Goal: Information Seeking & Learning: Learn about a topic

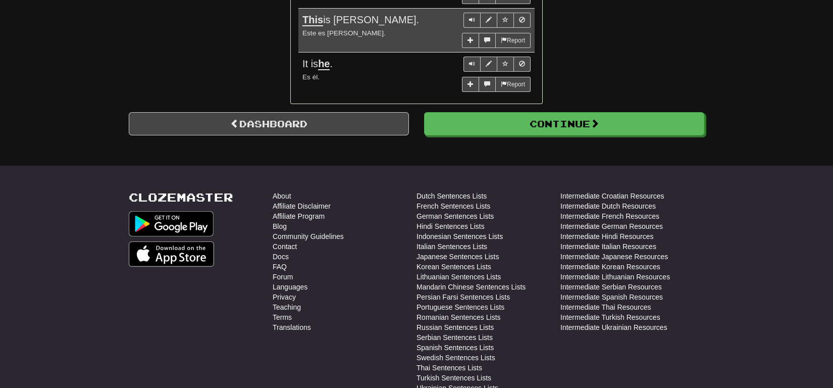
scroll to position [997, 0]
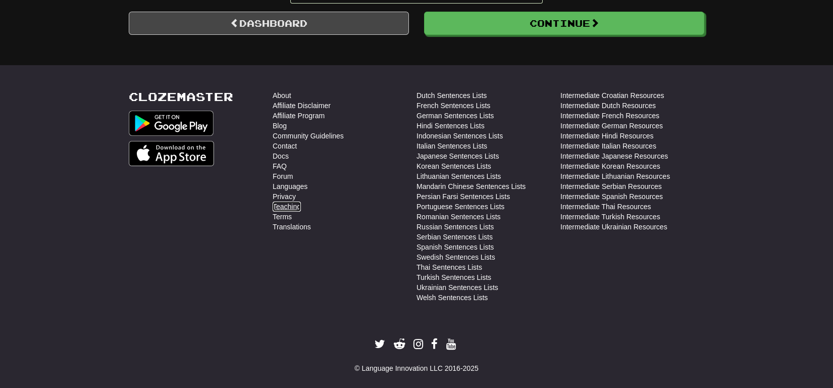
drag, startPoint x: 286, startPoint y: 198, endPoint x: 501, endPoint y: 66, distance: 251.9
click at [286, 202] on link "Teaching" at bounding box center [287, 207] width 28 height 10
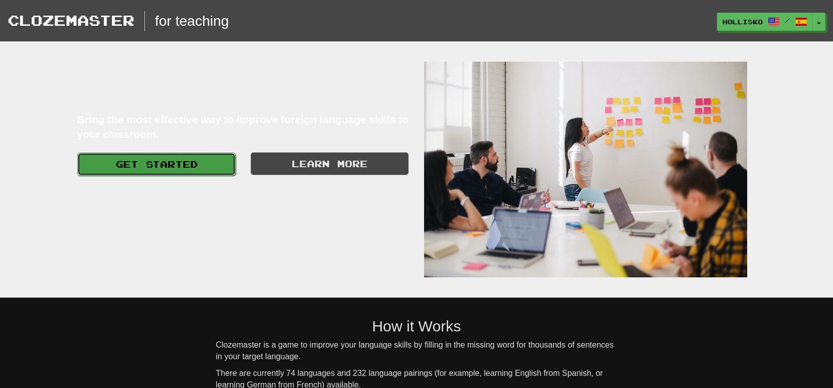
click at [168, 165] on link "Get Started" at bounding box center [156, 164] width 159 height 23
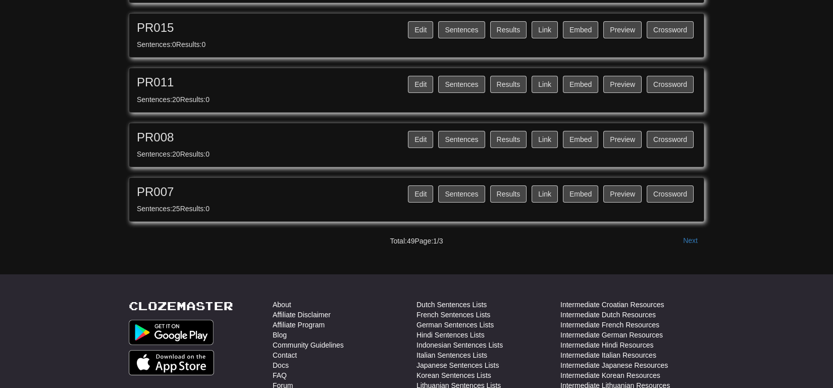
scroll to position [987, 0]
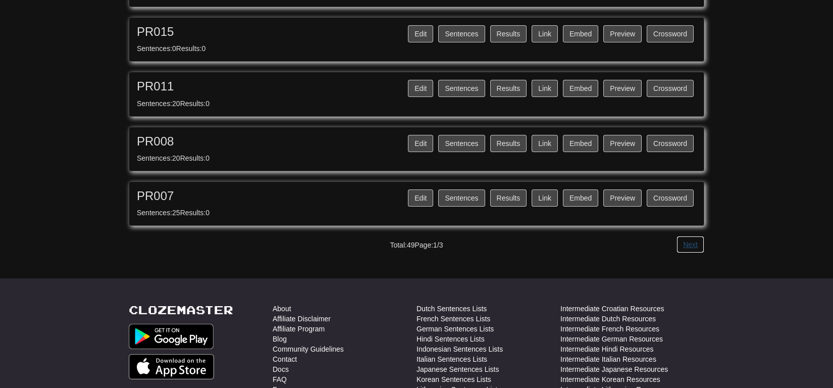
click at [686, 240] on button "Next" at bounding box center [691, 244] width 28 height 17
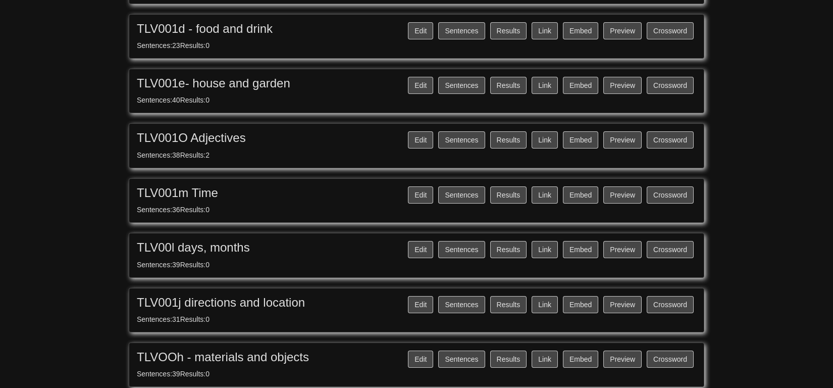
scroll to position [410, 0]
